Goal: Find contact information

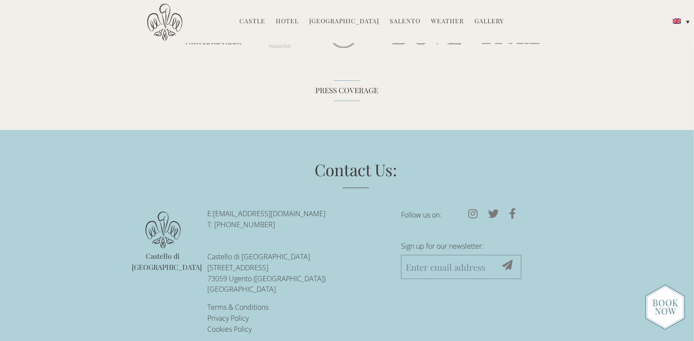
scroll to position [2802, 0]
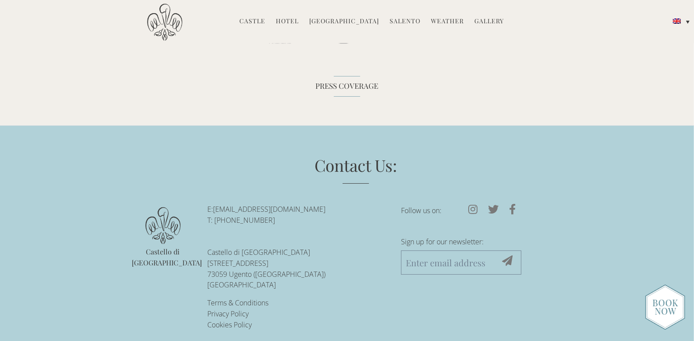
drag, startPoint x: 283, startPoint y: 207, endPoint x: 217, endPoint y: 207, distance: 66.4
click at [217, 207] on p "E: [EMAIL_ADDRESS][DOMAIN_NAME] T: [PHONE_NUMBER]" at bounding box center [297, 215] width 181 height 22
drag, startPoint x: 217, startPoint y: 207, endPoint x: 299, endPoint y: 231, distance: 85.1
click at [299, 231] on li "E: [EMAIL_ADDRESS][DOMAIN_NAME] T: +39-0833-1850-[GEOGRAPHIC_DATA][STREET_ADDRE…" at bounding box center [297, 247] width 181 height 87
drag, startPoint x: 285, startPoint y: 210, endPoint x: 215, endPoint y: 205, distance: 69.6
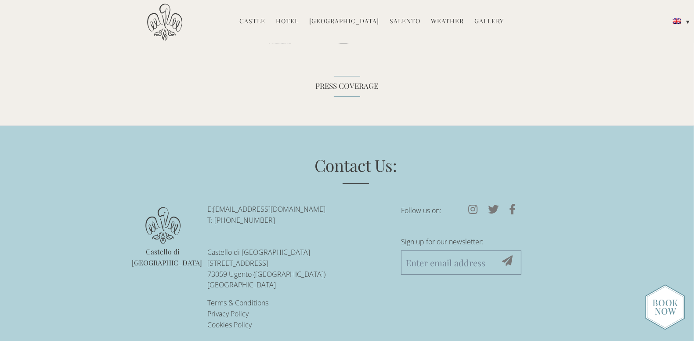
click at [215, 205] on p "E: [EMAIL_ADDRESS][DOMAIN_NAME] T: [PHONE_NUMBER]" at bounding box center [297, 215] width 181 height 22
copy p "[PHONE_NUMBER]"
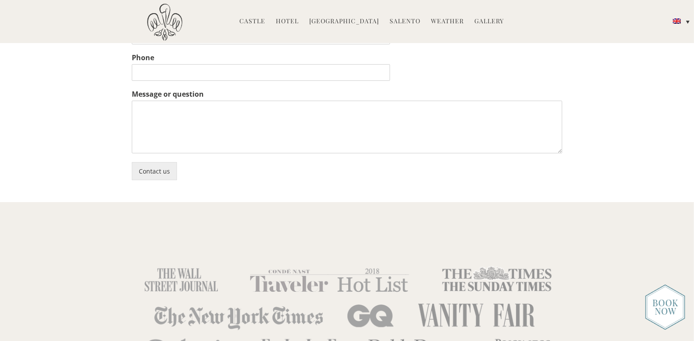
scroll to position [2318, 0]
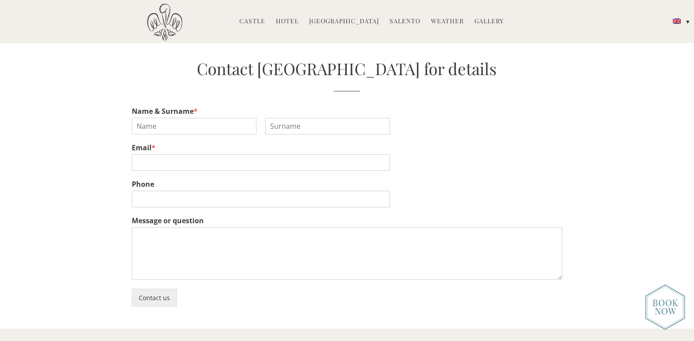
click at [290, 23] on link "Hotel" at bounding box center [287, 22] width 23 height 10
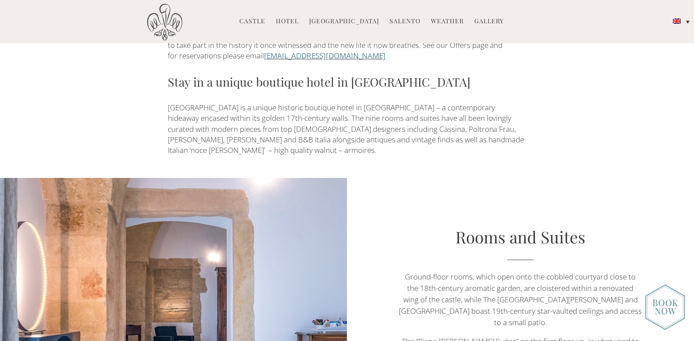
scroll to position [395, 0]
